Goal: Information Seeking & Learning: Check status

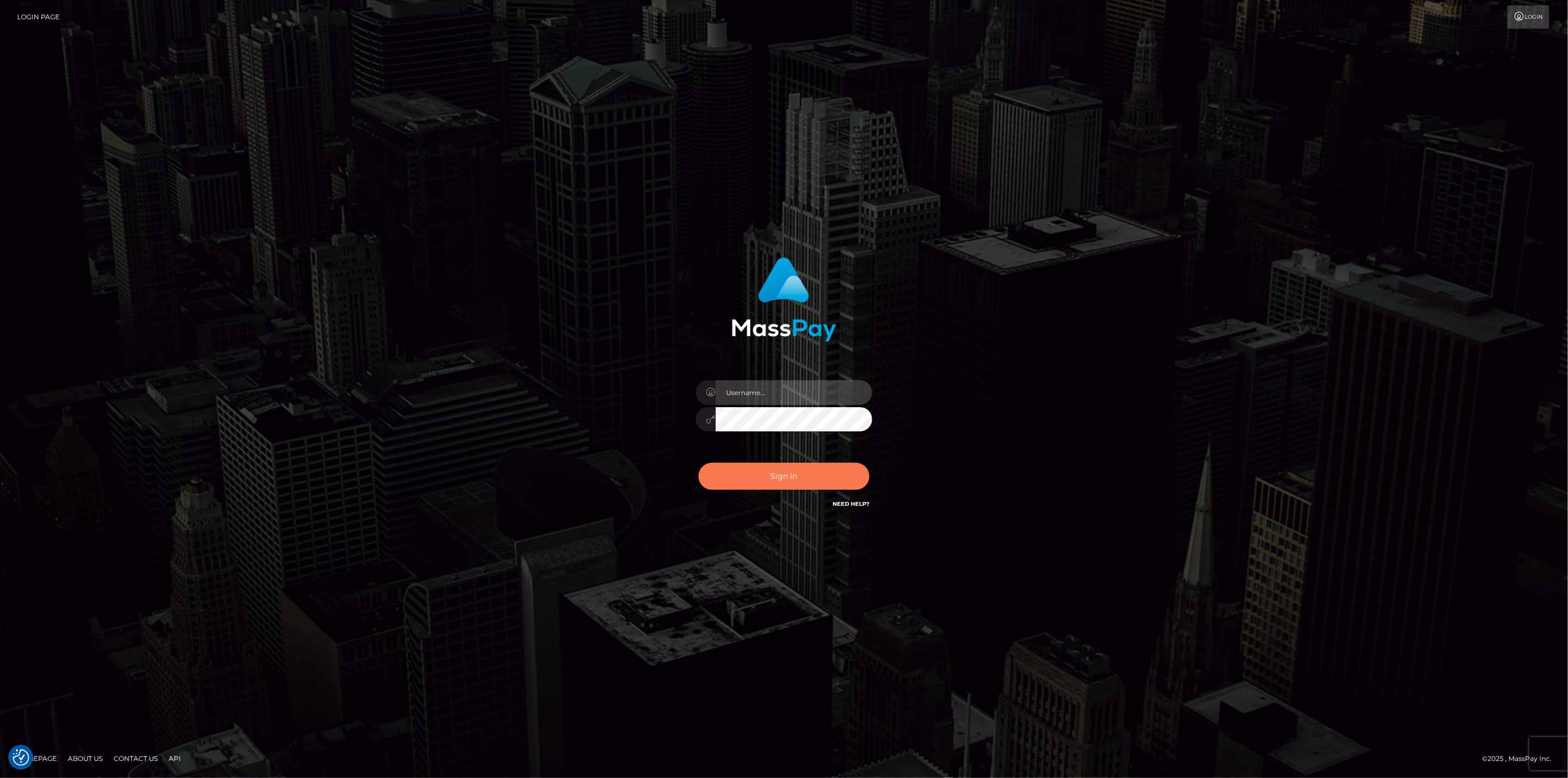
type input "scott.cm"
drag, startPoint x: 792, startPoint y: 471, endPoint x: 783, endPoint y: 476, distance: 10.3
click at [792, 471] on button "Sign in" at bounding box center [784, 476] width 171 height 27
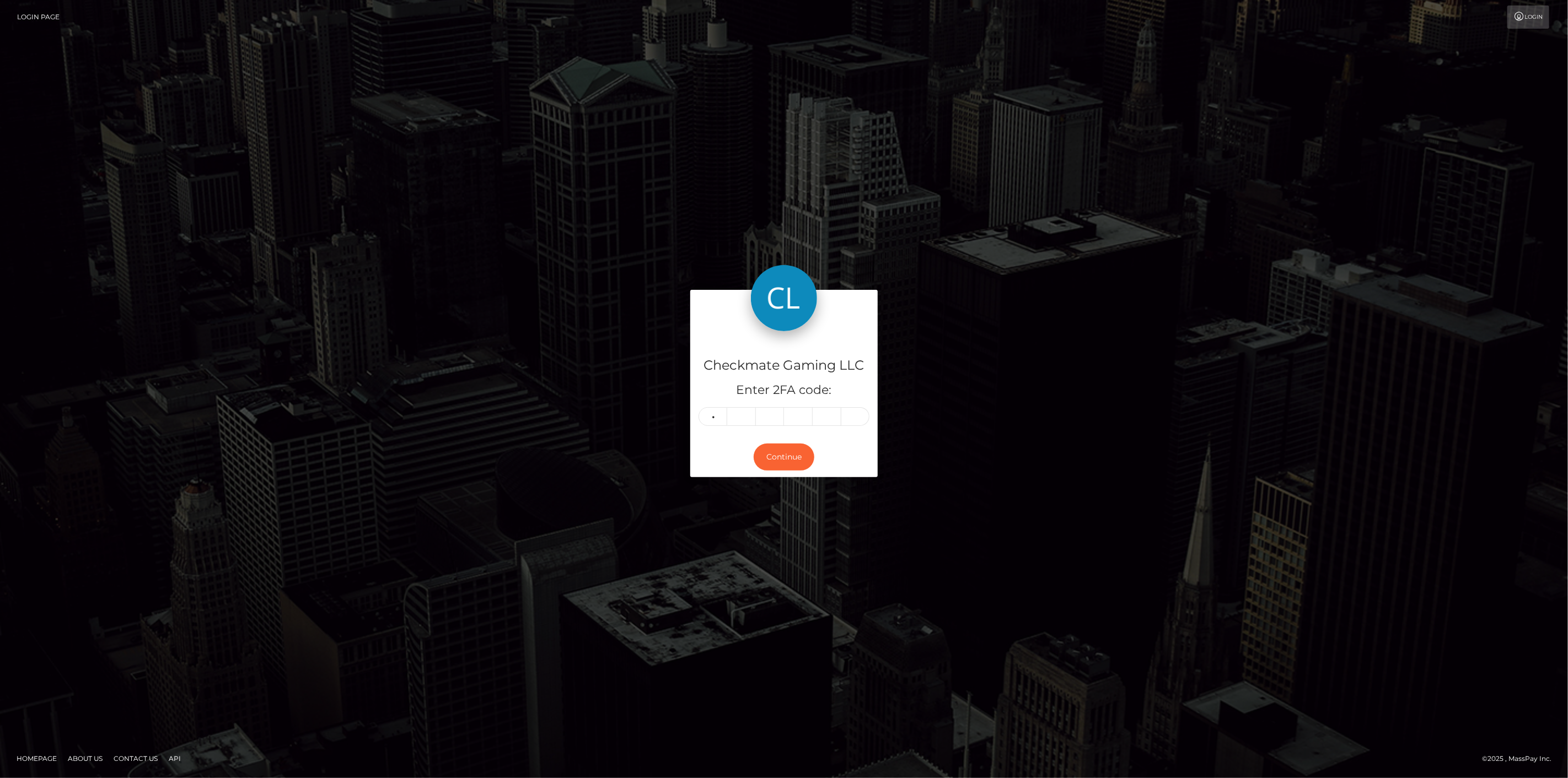
type input "5"
type input "9"
type input "1"
type input "8"
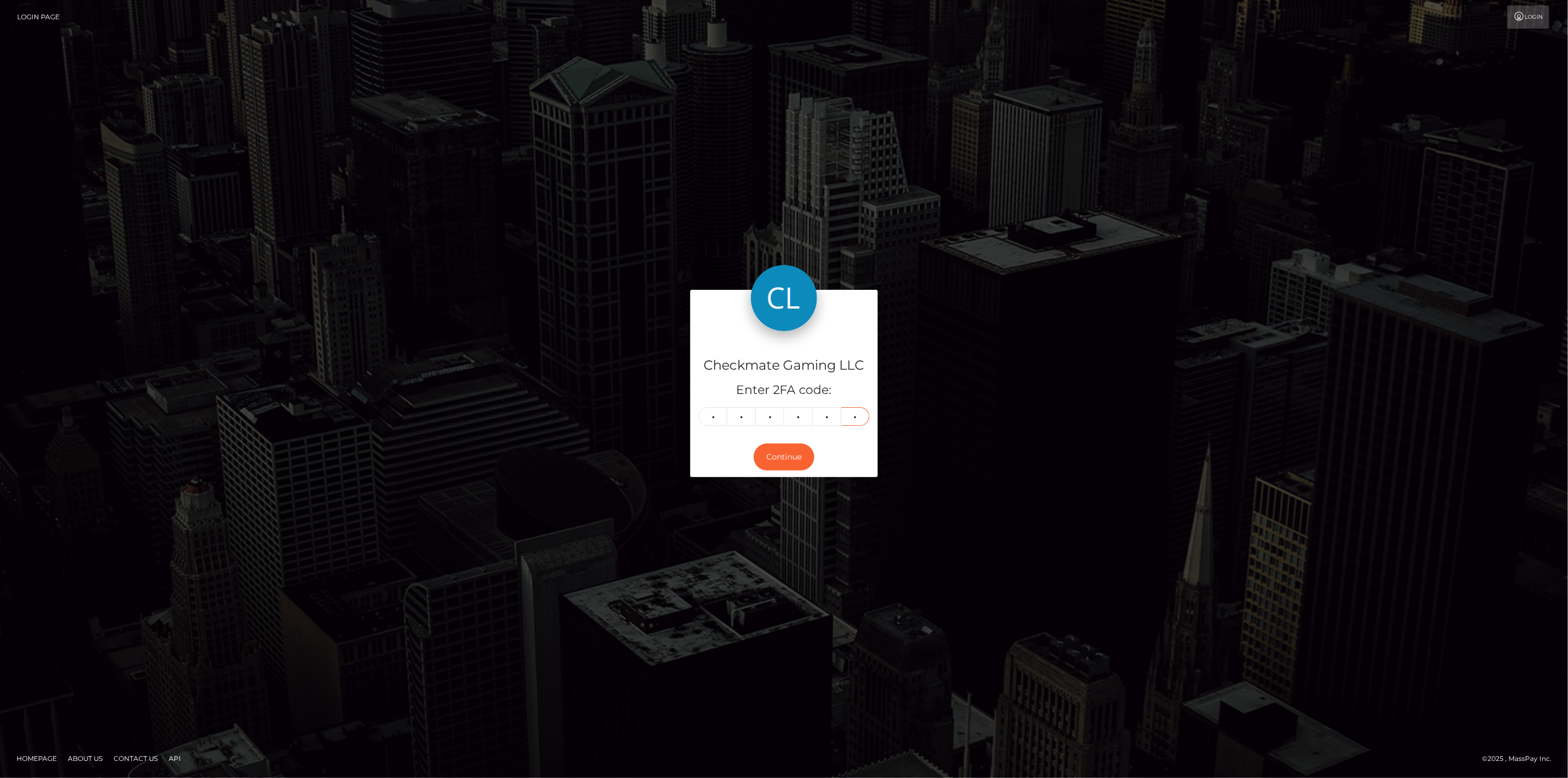
type input "8"
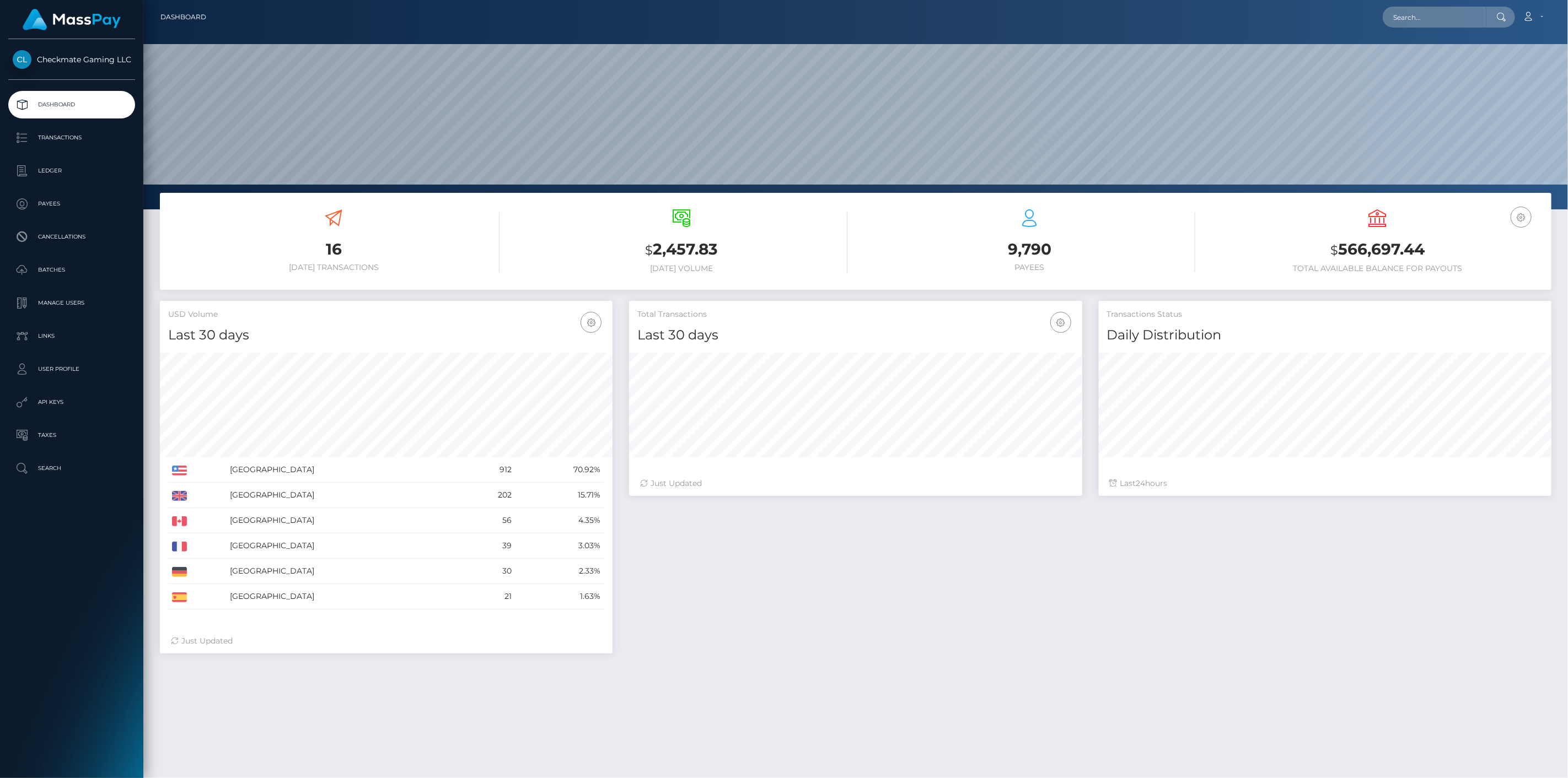
scroll to position [195, 453]
drag, startPoint x: 85, startPoint y: 193, endPoint x: 85, endPoint y: 199, distance: 6.0
click at [85, 193] on link "Payees" at bounding box center [71, 203] width 127 height 27
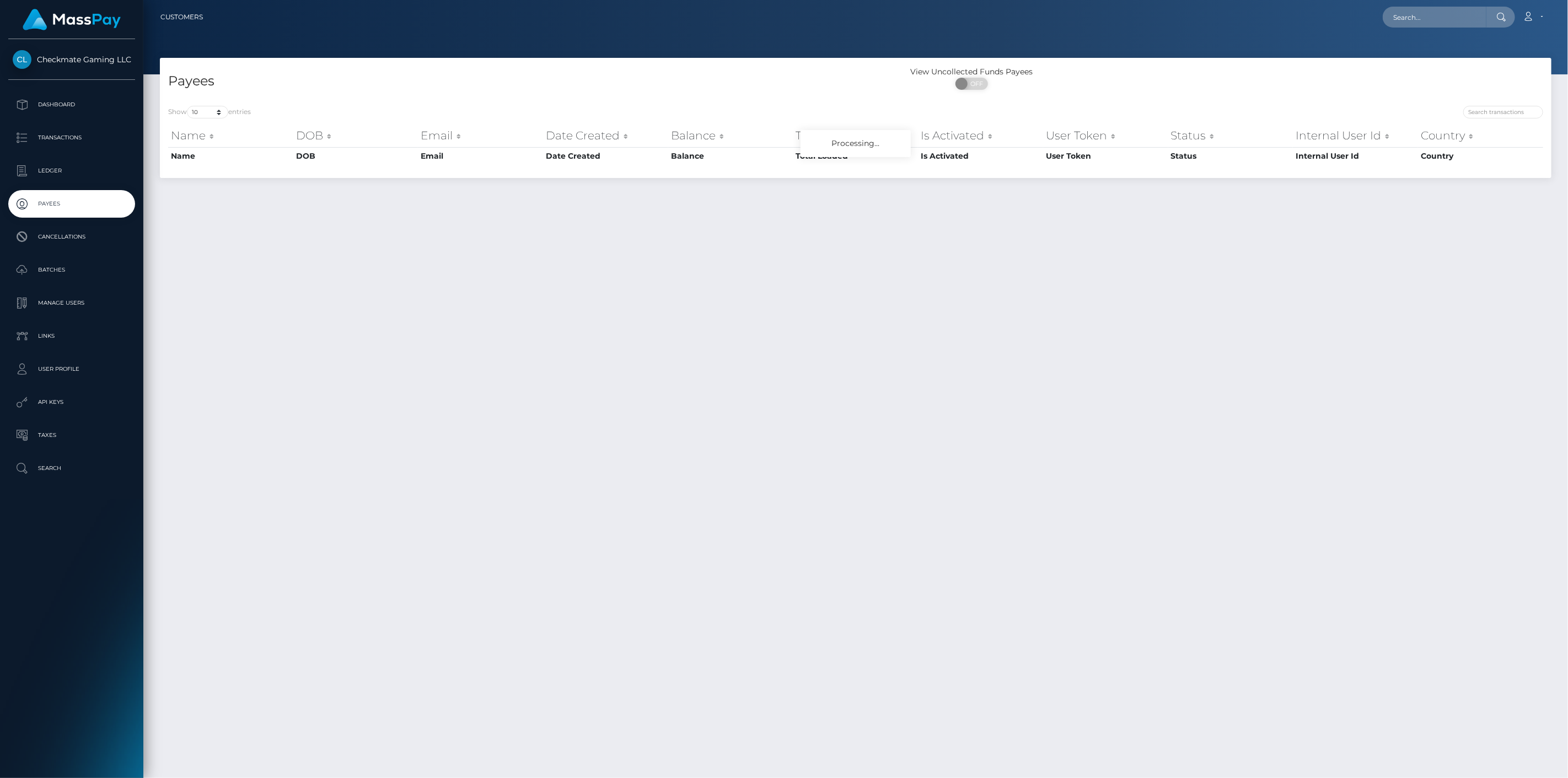
drag, startPoint x: 1539, startPoint y: 96, endPoint x: 1539, endPoint y: 103, distance: 7.0
click at [1539, 97] on div "View Uncollected Funds Payees ON OFF" at bounding box center [1203, 81] width 696 height 31
click at [1527, 109] on input "search" at bounding box center [1503, 112] width 80 height 13
paste input "472668"
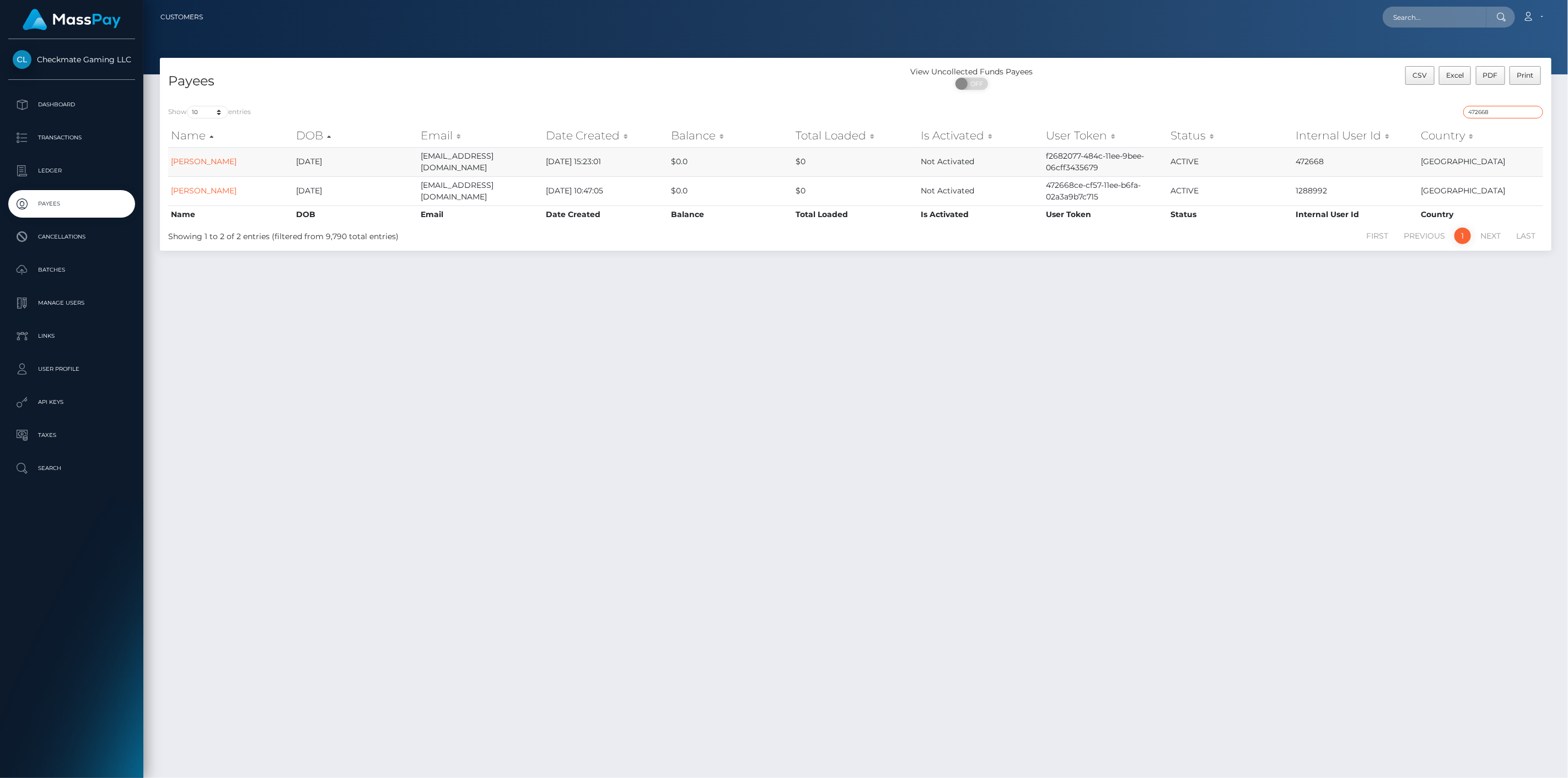
type input "472668"
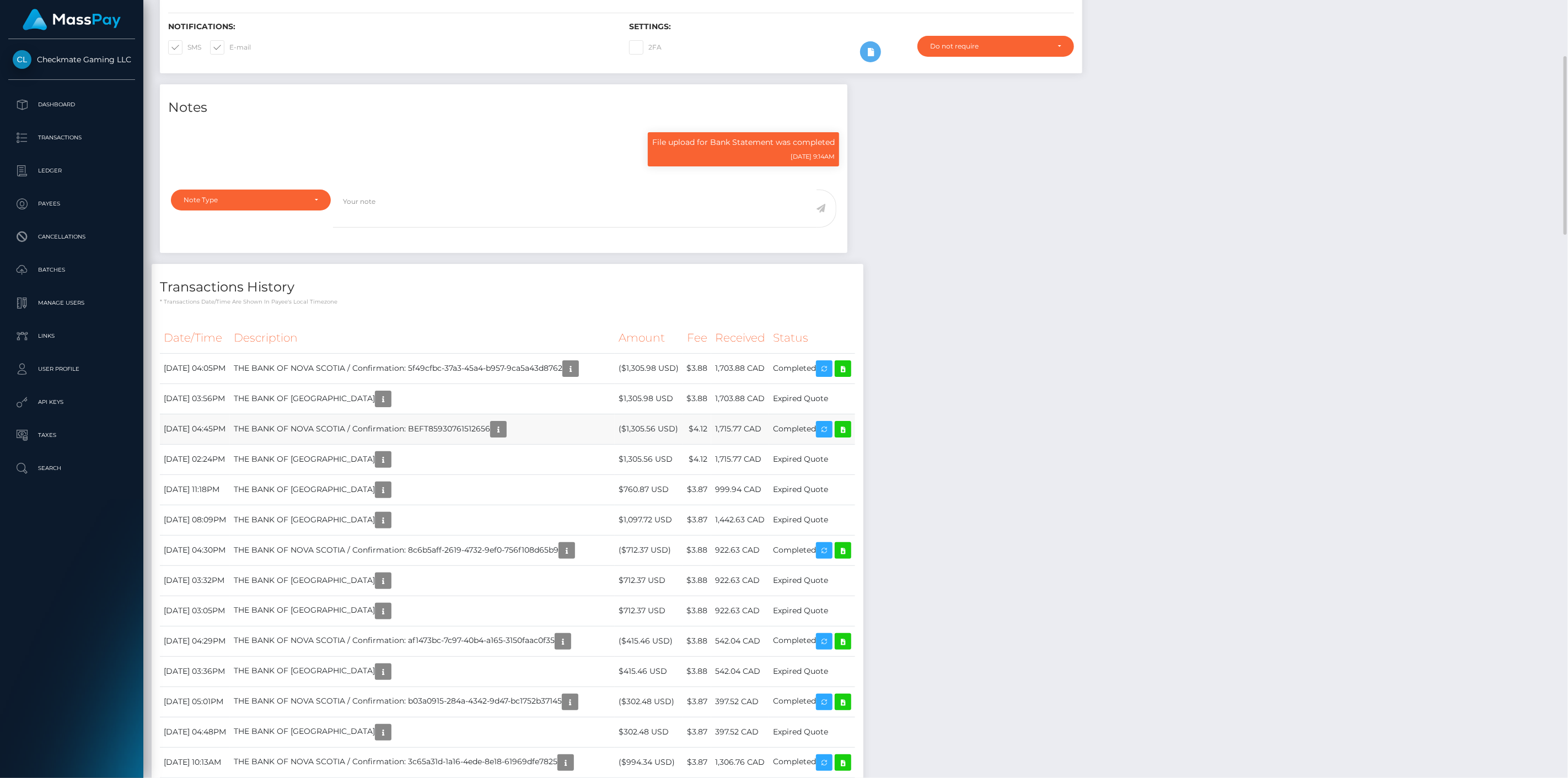
scroll to position [132, 453]
click at [498, 427] on td "THE BANK OF NOVA SCOTIA / Confirmation: BEFT85930761512656" at bounding box center [422, 429] width 385 height 30
click at [498, 426] on td "THE BANK OF NOVA SCOTIA / Confirmation: BEFT85930761512656" at bounding box center [422, 429] width 385 height 30
copy td "BEFT85930761512656"
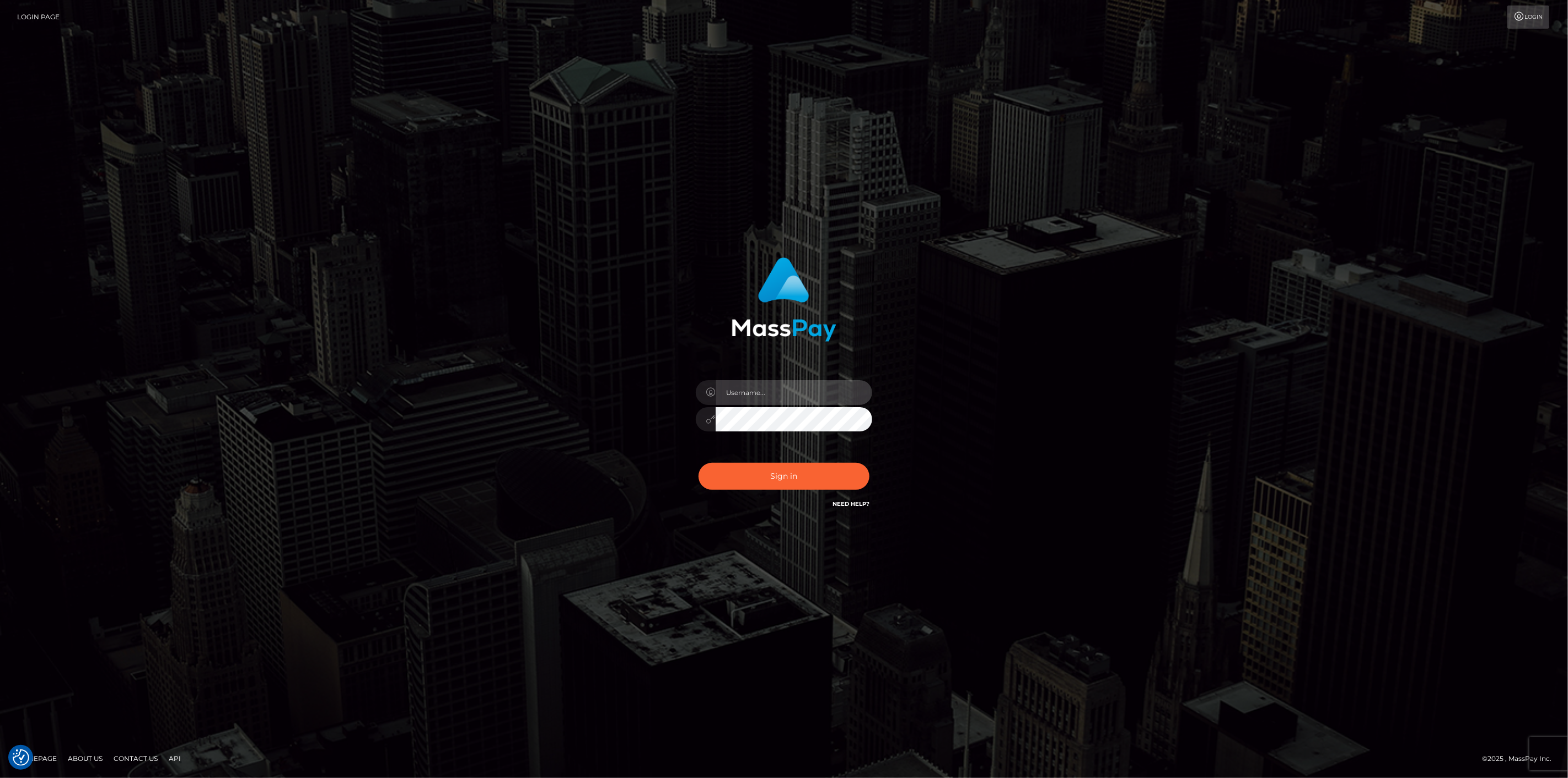
type input "scott.cm"
drag, startPoint x: 504, startPoint y: 0, endPoint x: 461, endPoint y: 1, distance: 43.0
click at [461, 1] on nav "Login Page Login" at bounding box center [784, 17] width 1568 height 34
